Goal: Answer question/provide support: Share knowledge or assist other users

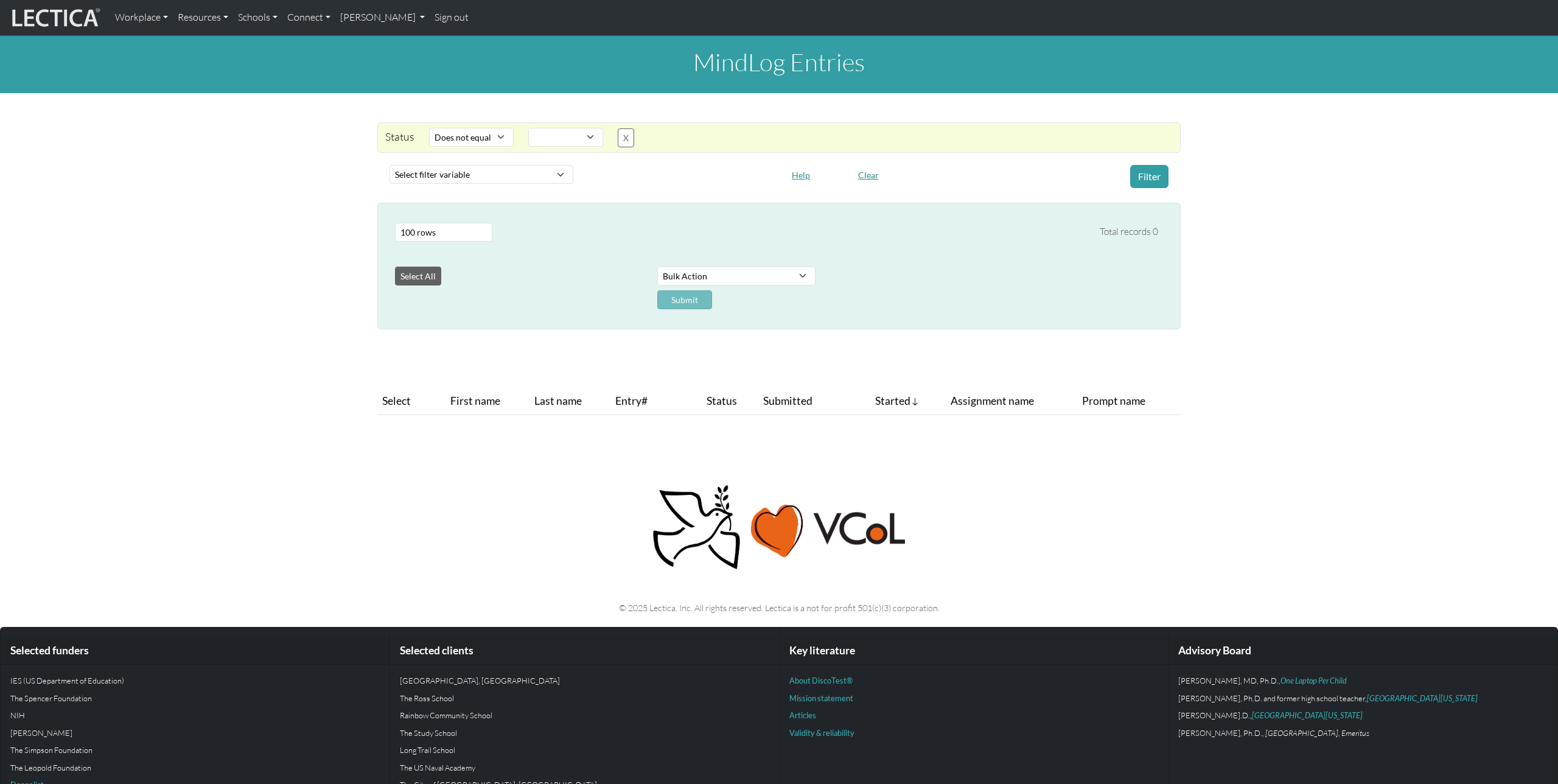
select select "not_iexact"
select select
select select "100"
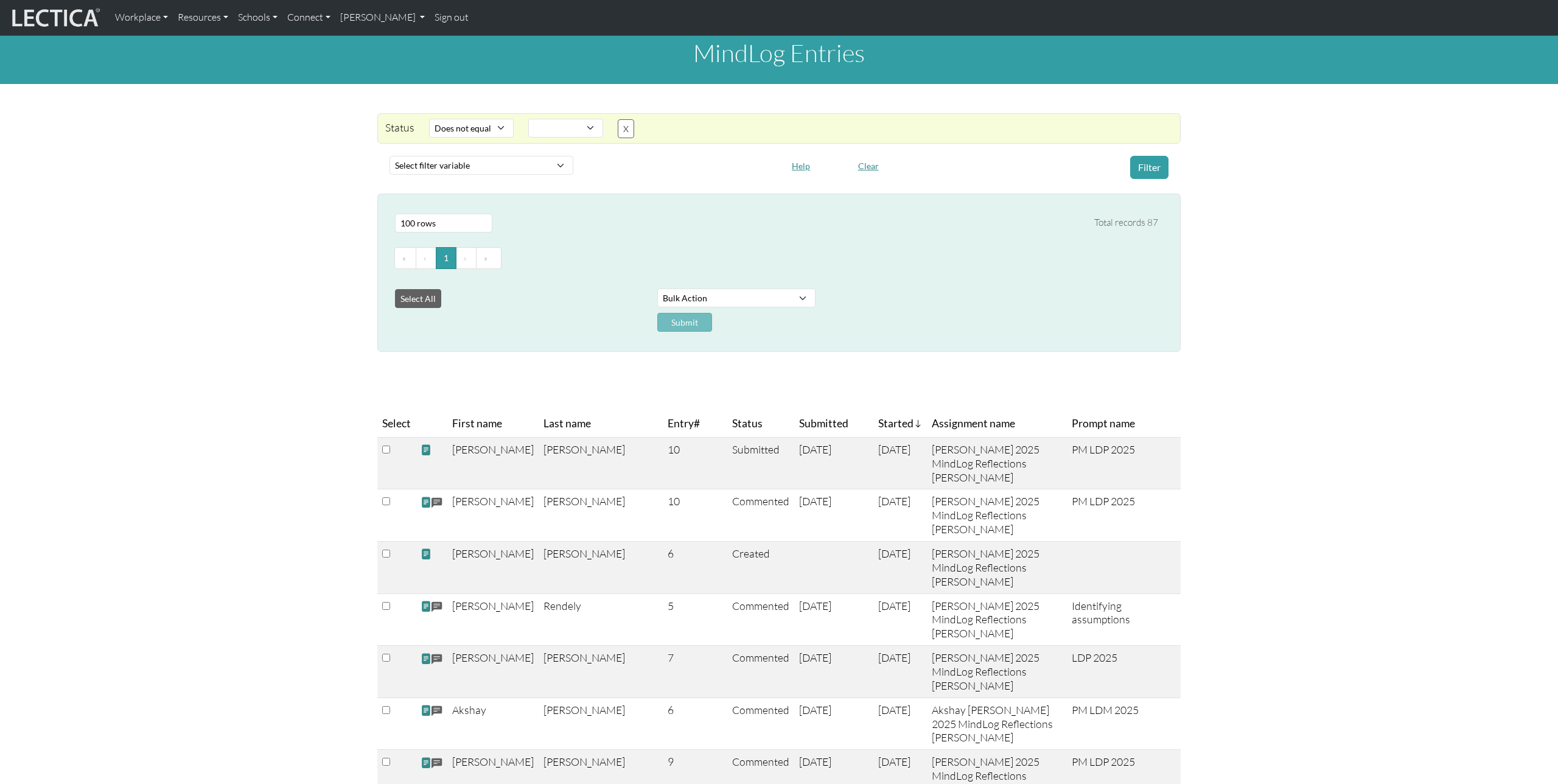
scroll to position [12, 0]
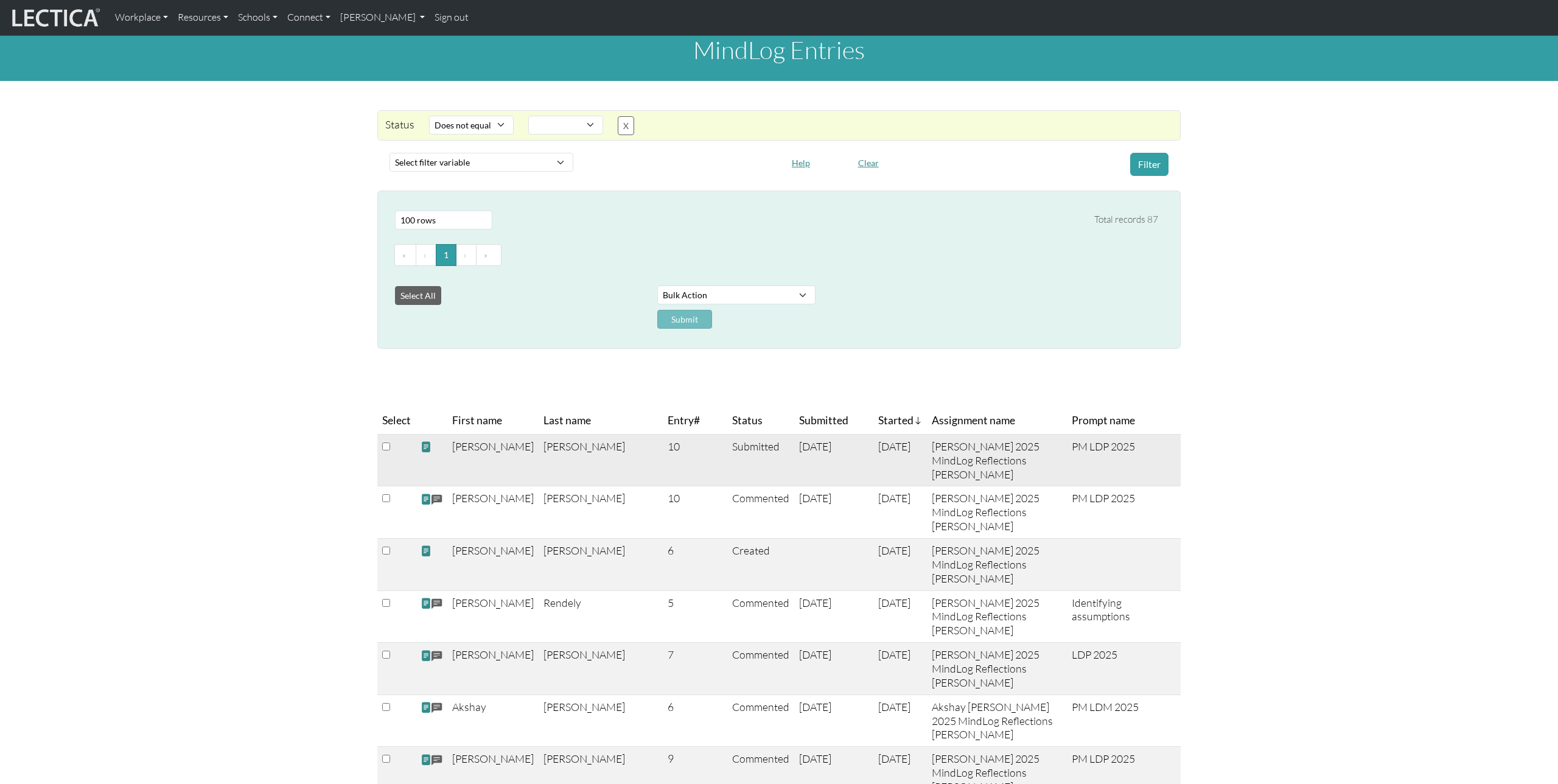
click at [424, 450] on span at bounding box center [425, 446] width 11 height 13
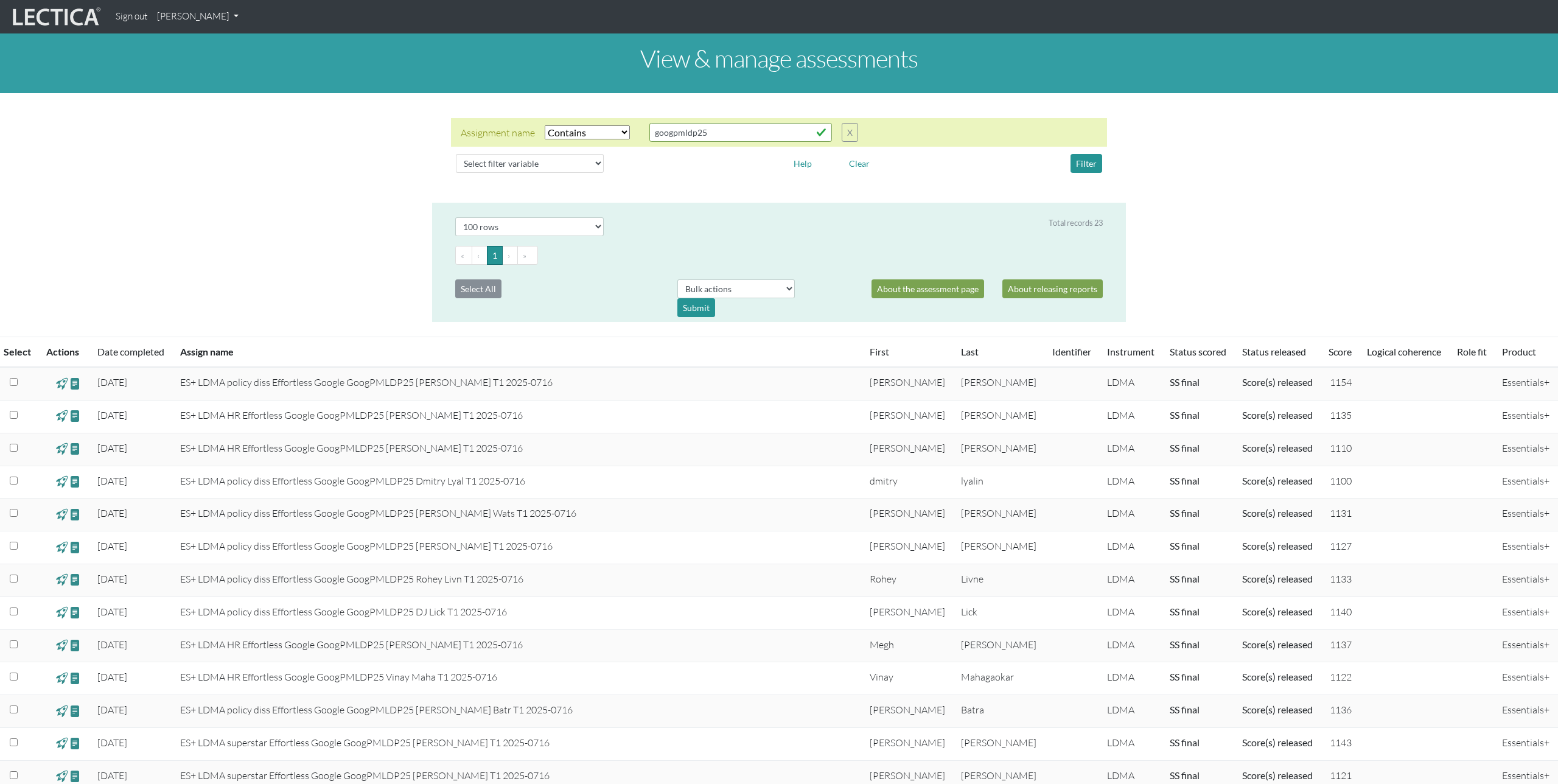
select select "icontains"
select select "100"
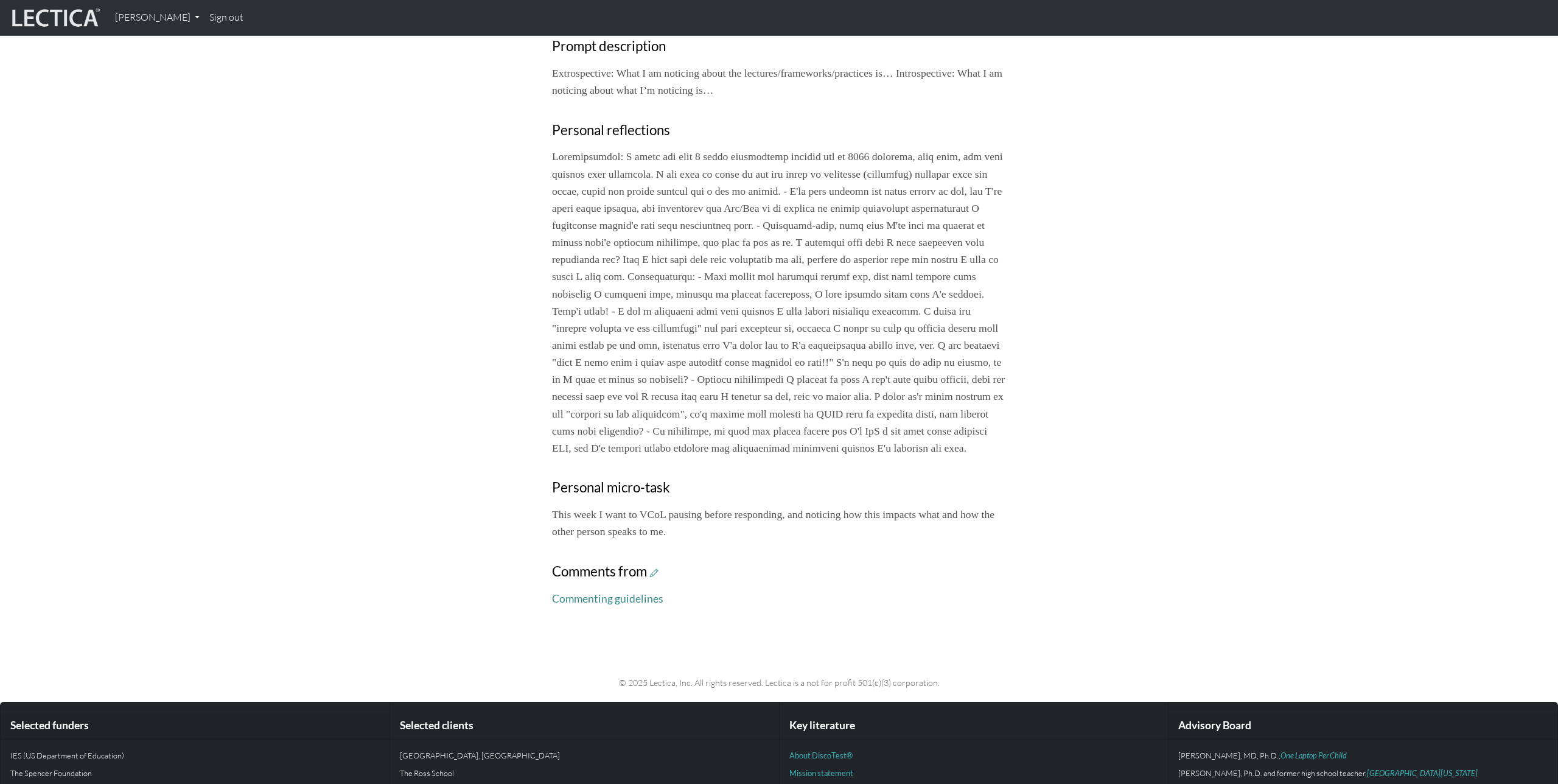
scroll to position [460, 0]
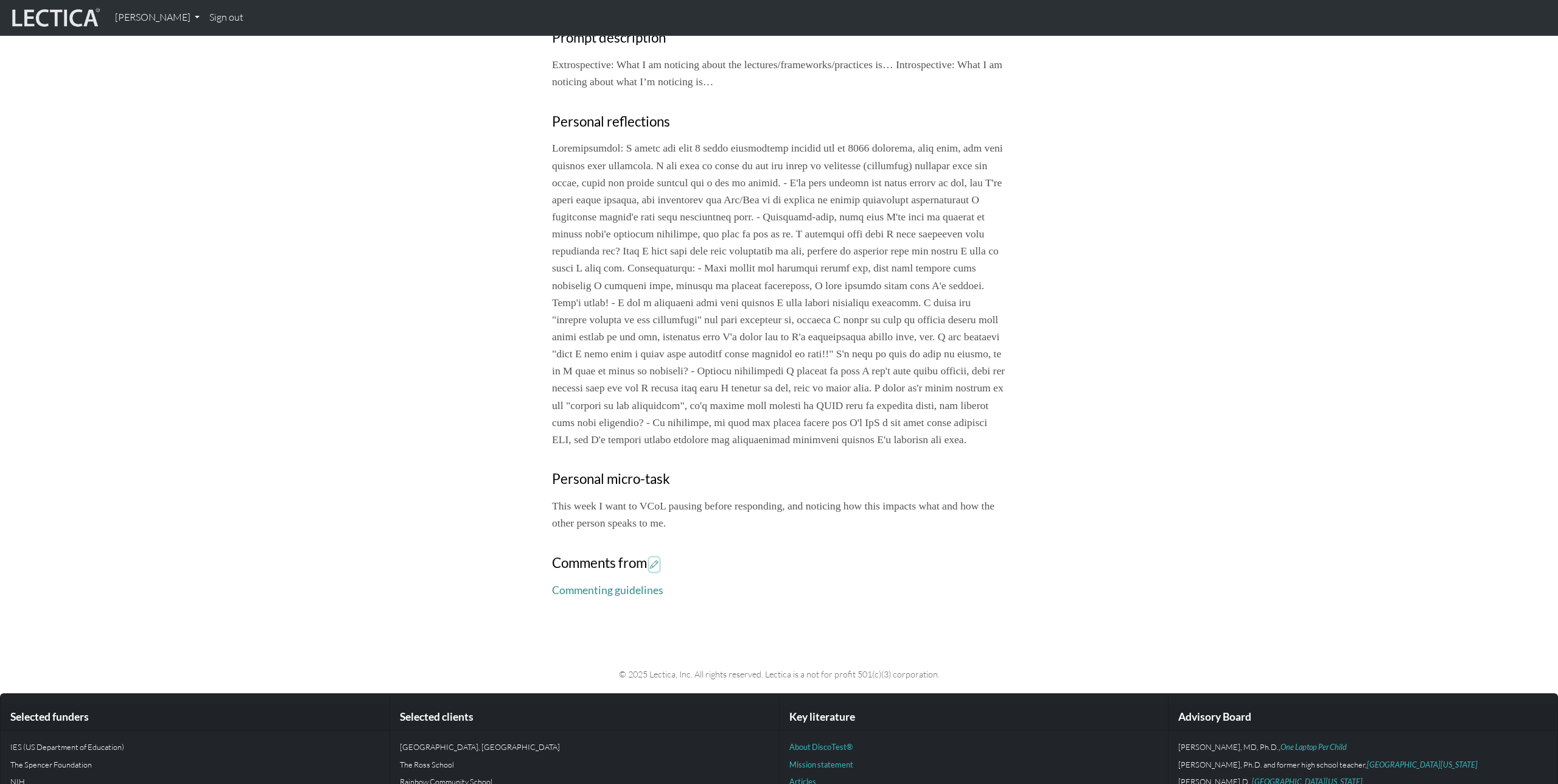
click at [657, 569] on icon at bounding box center [654, 564] width 8 height 10
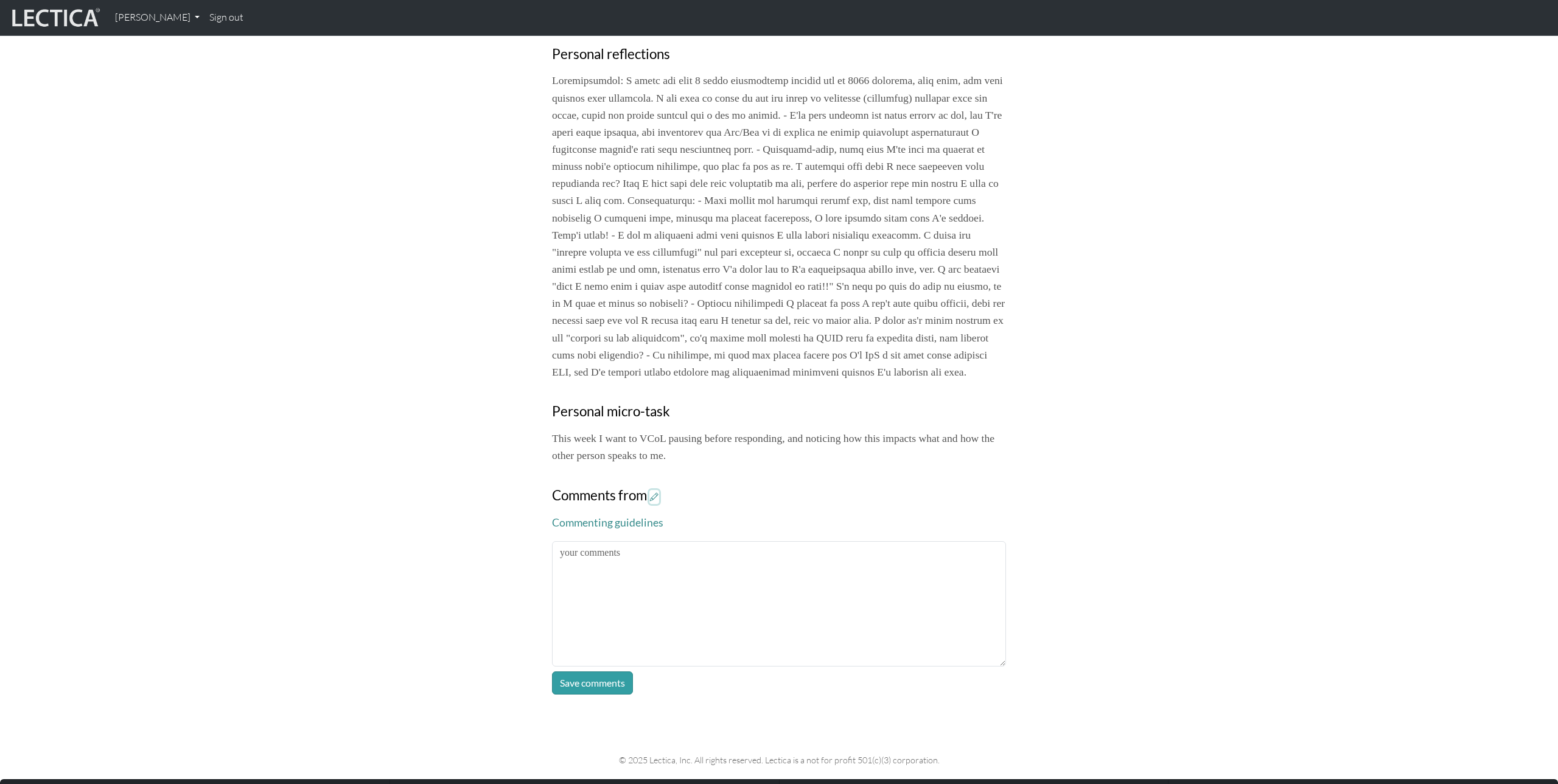
scroll to position [532, 0]
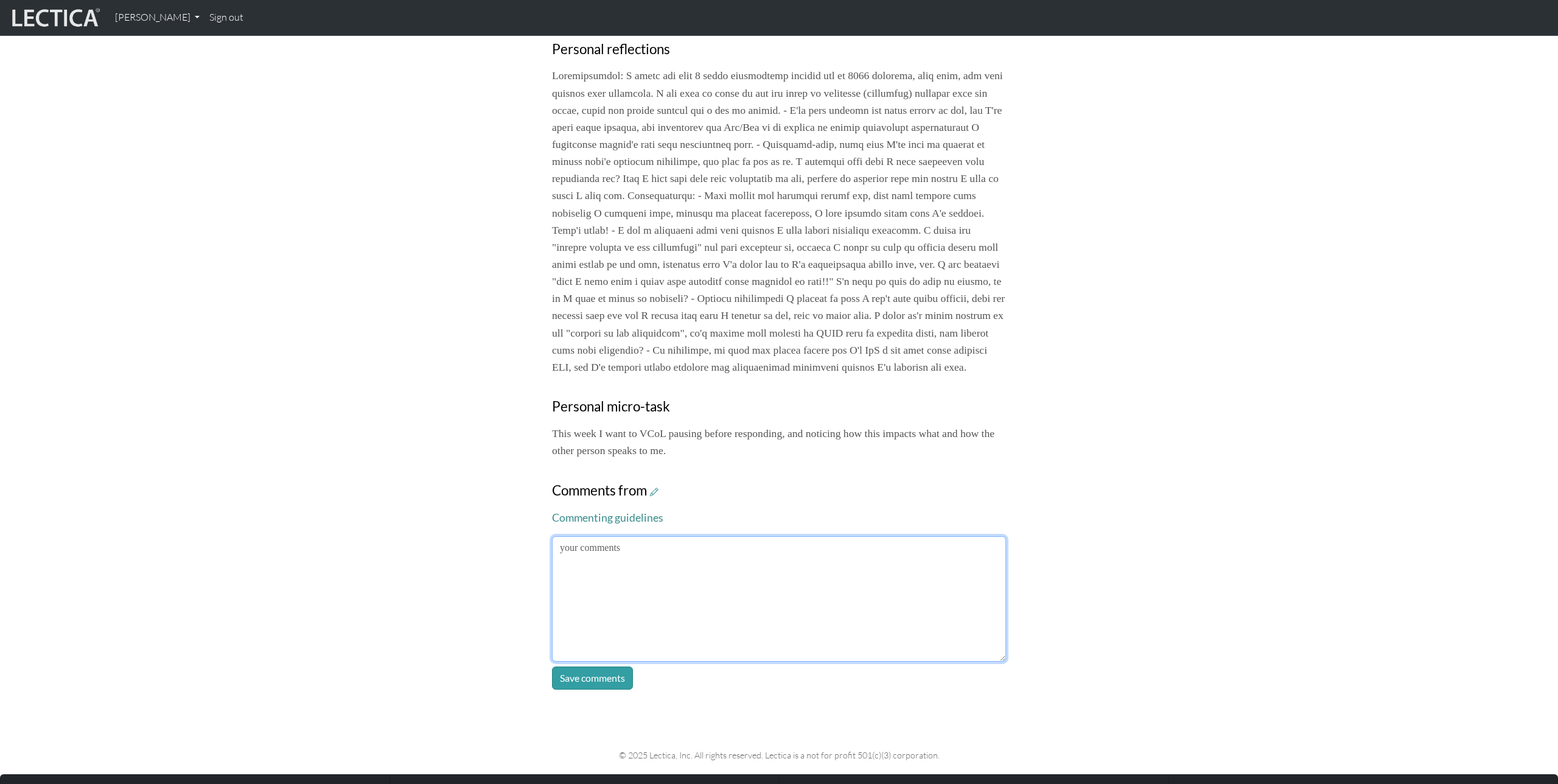
click at [844, 603] on textarea at bounding box center [778, 599] width 454 height 125
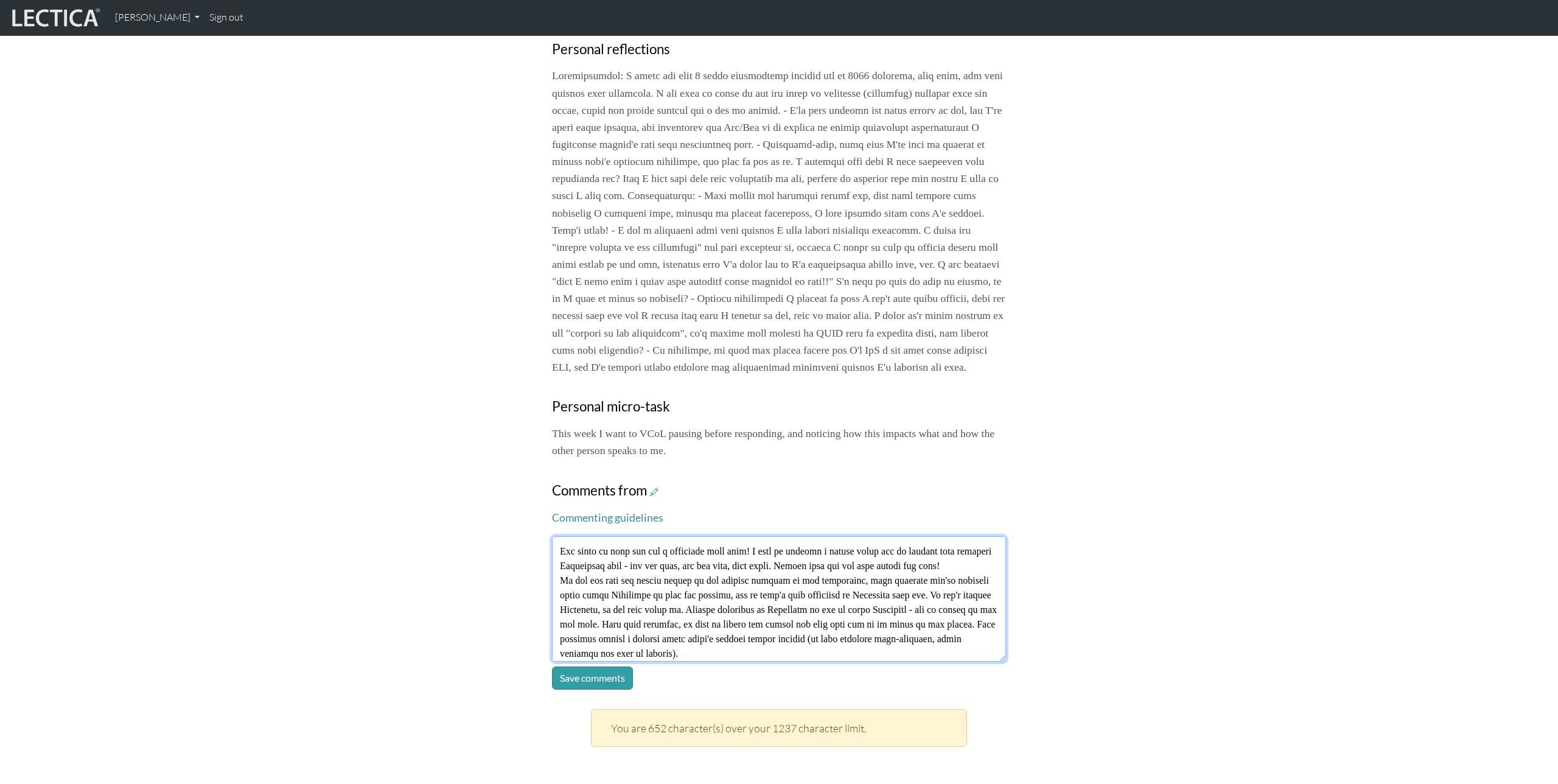
scroll to position [214, 0]
click at [840, 613] on textarea at bounding box center [778, 599] width 454 height 125
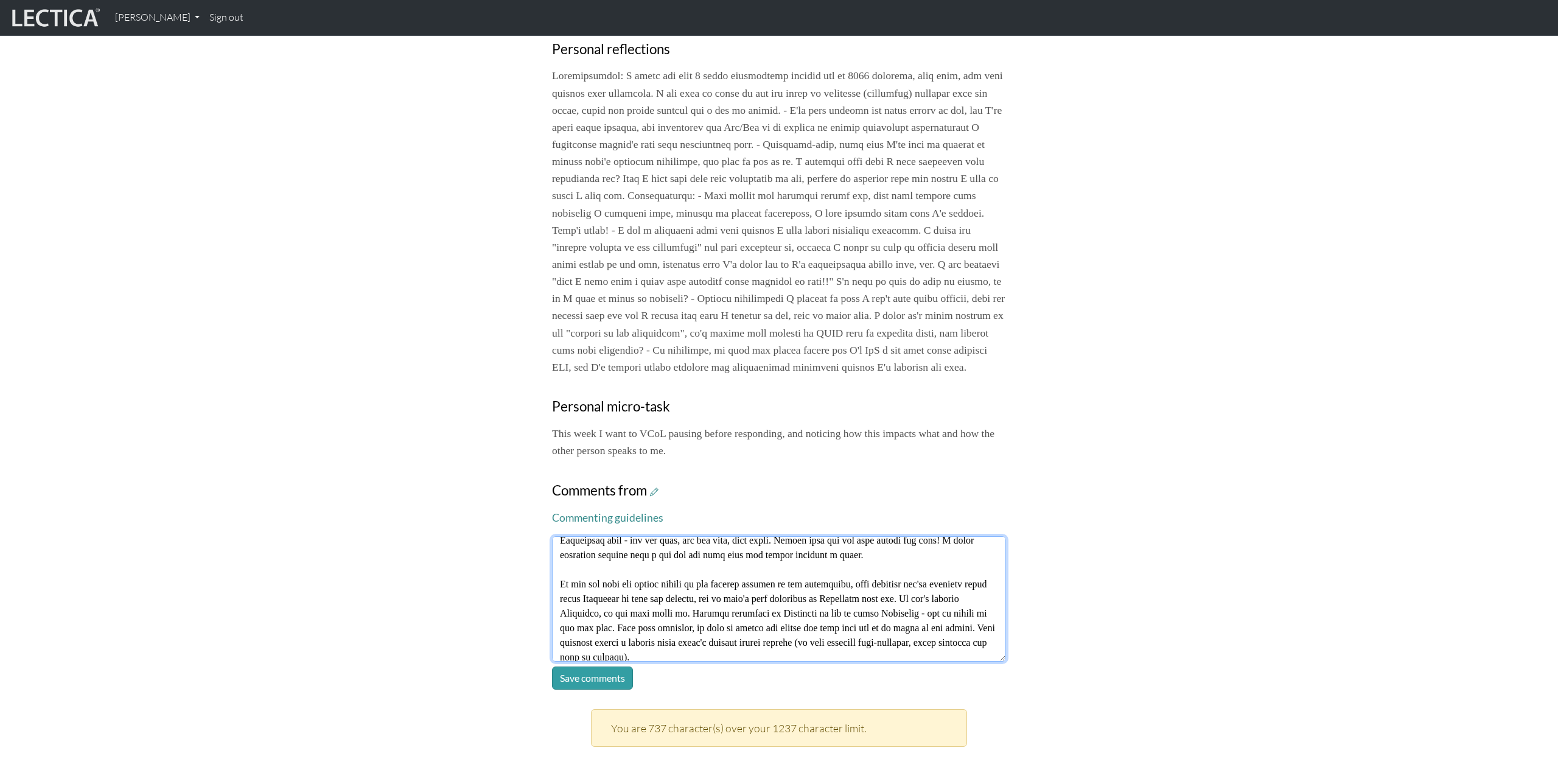
scroll to position [248, 0]
click at [894, 661] on textarea at bounding box center [778, 599] width 454 height 125
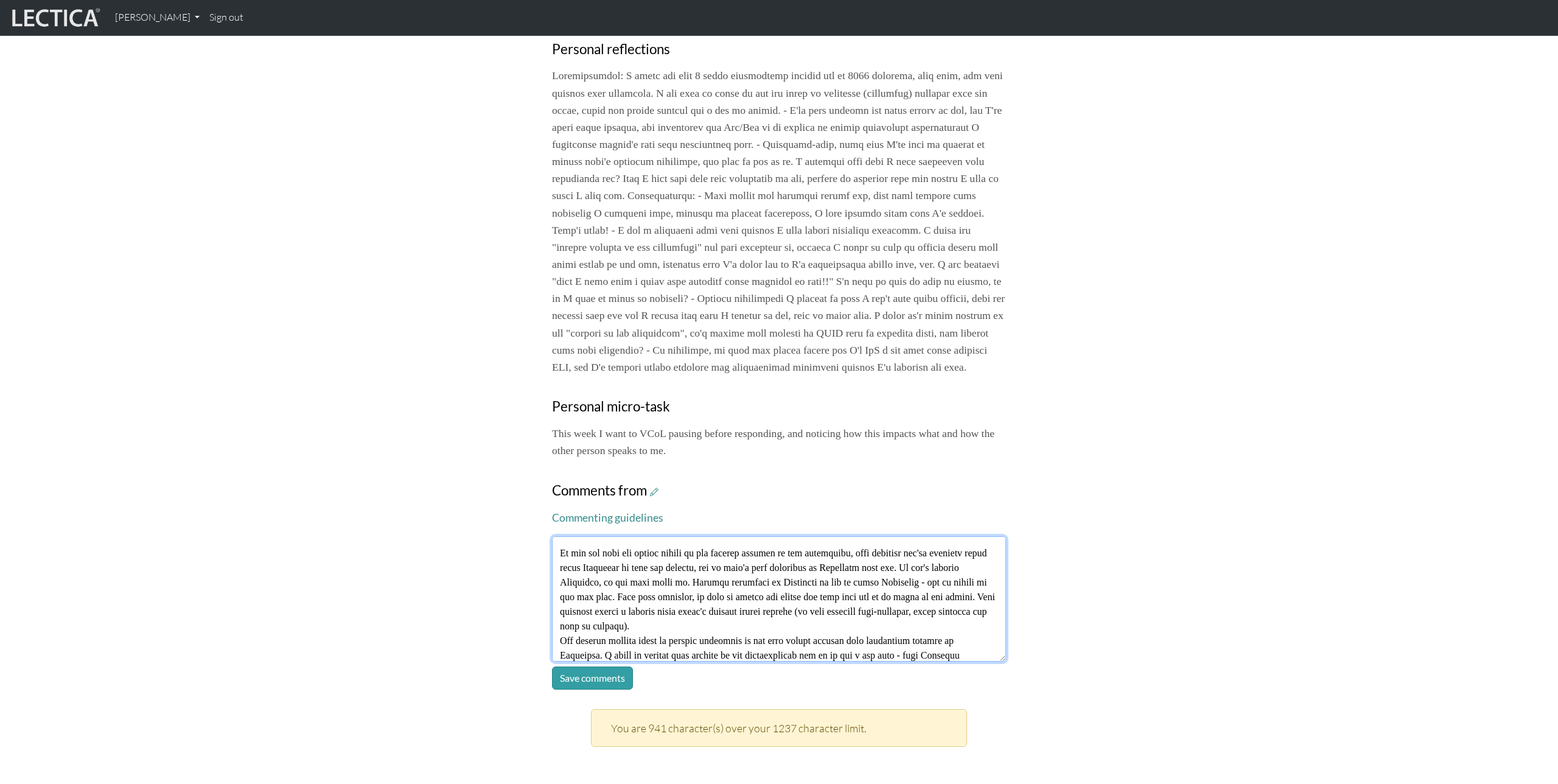
scroll to position [286, 0]
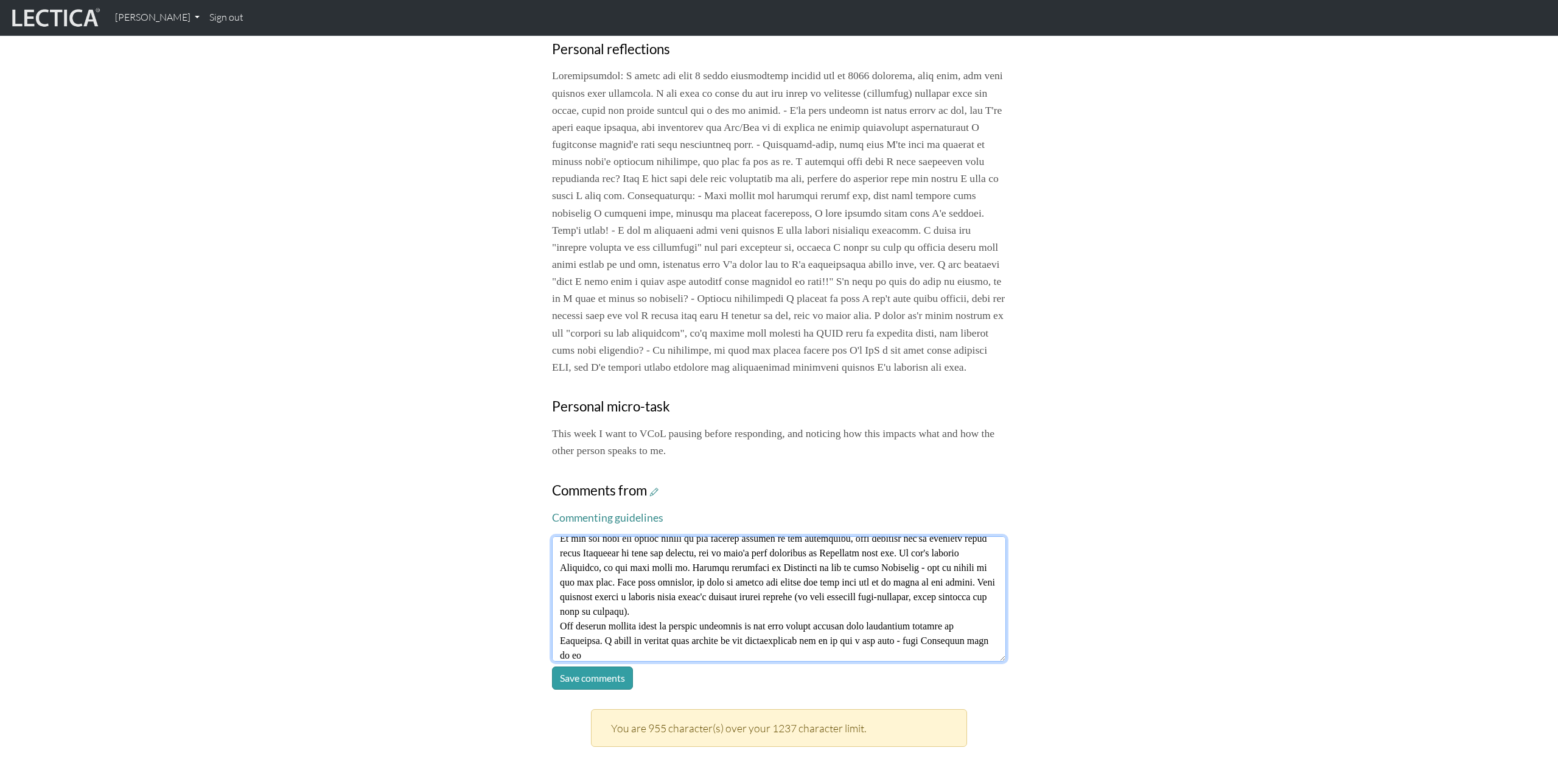
type textarea "Thanks Brenna for this reflection! Sounds like you're having some great wins, a…"
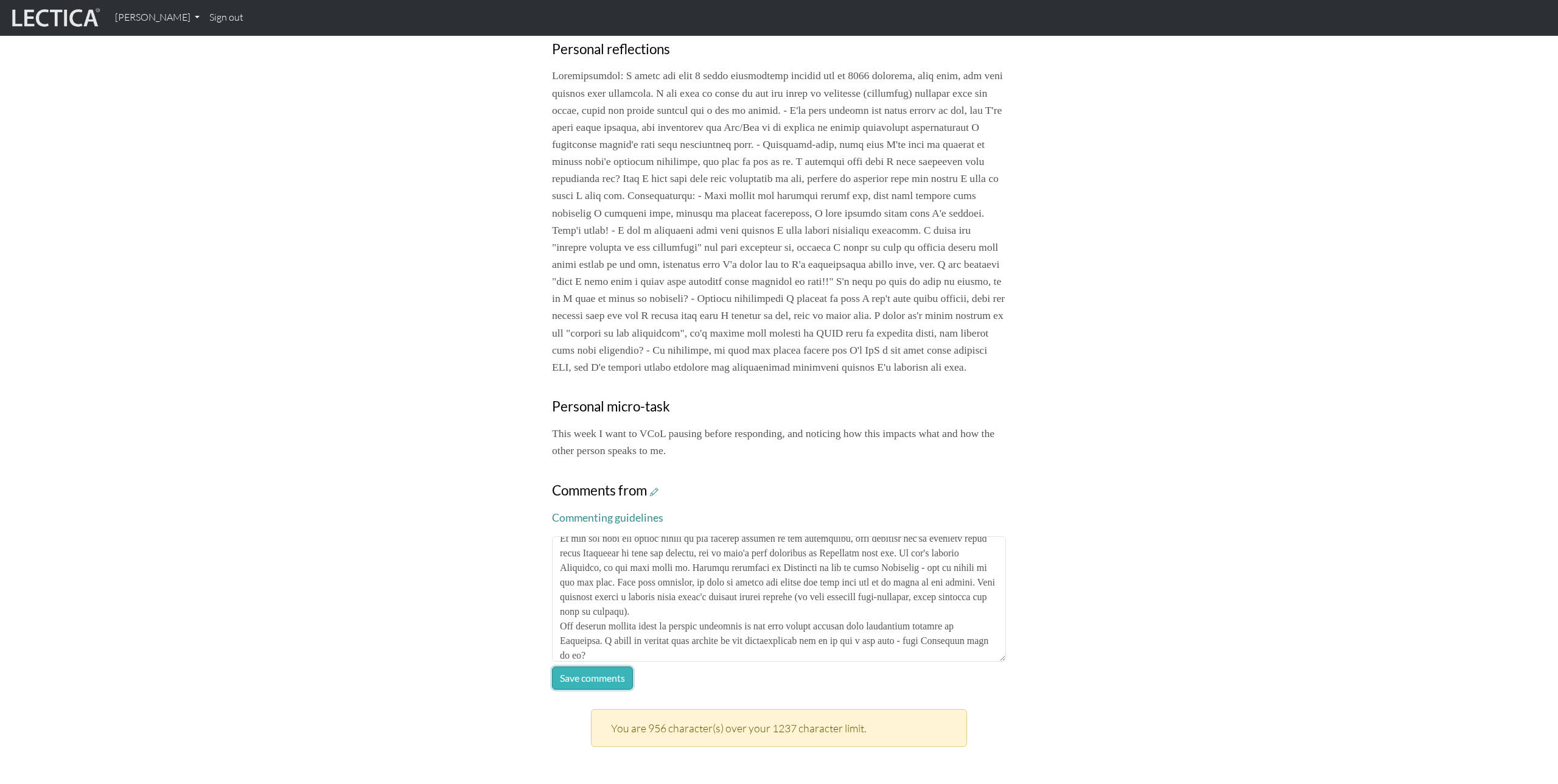
click at [604, 690] on button "Save comments" at bounding box center [592, 677] width 81 height 23
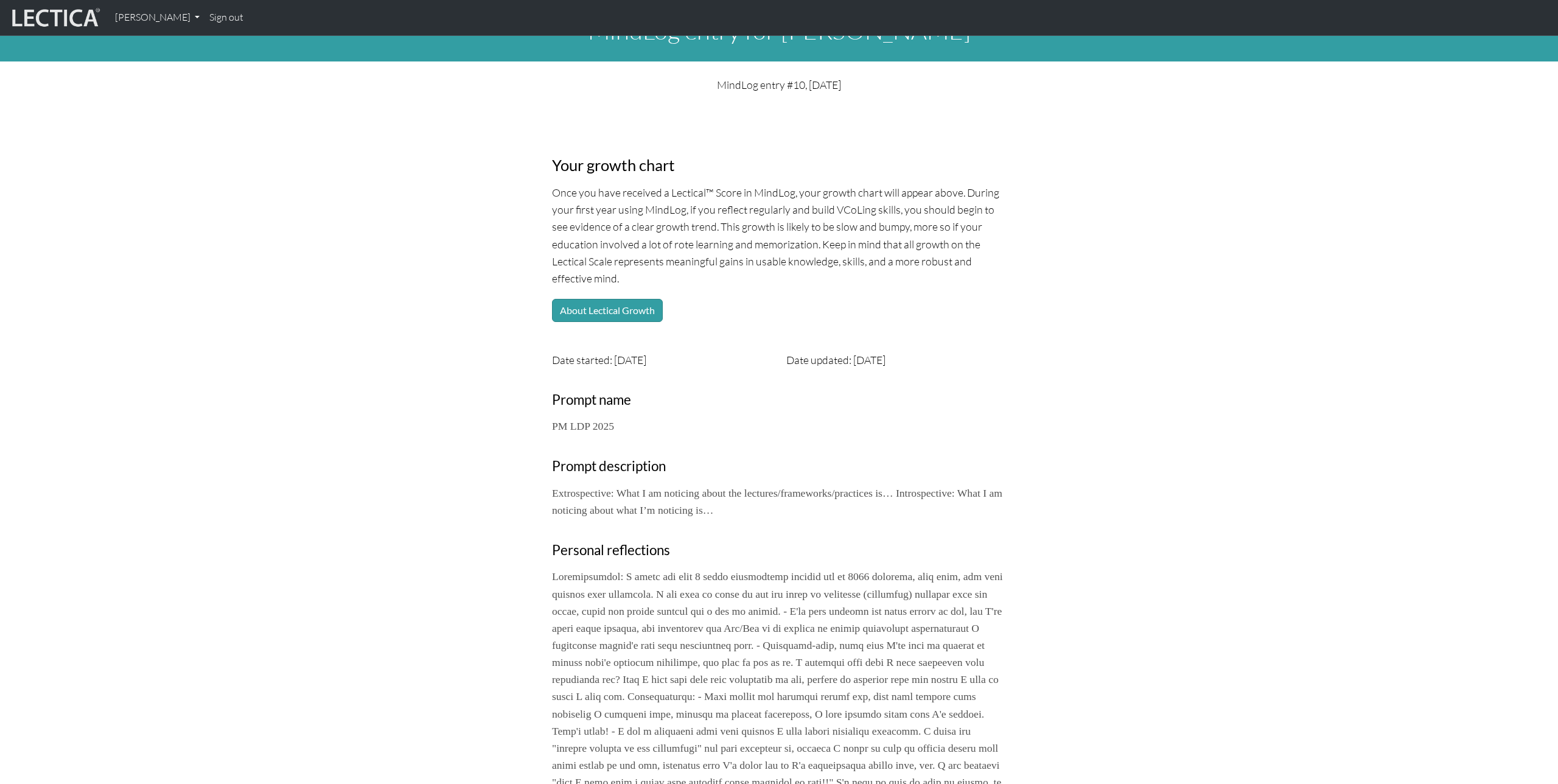
scroll to position [0, 0]
